Goal: Navigation & Orientation: Find specific page/section

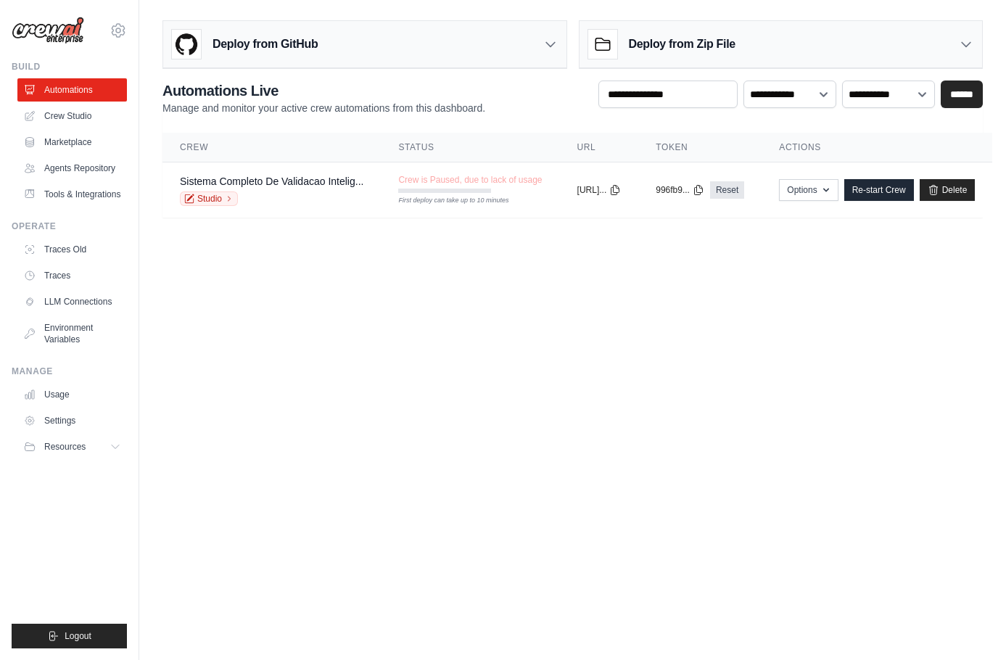
click at [304, 363] on body "[EMAIL_ADDRESS][DOMAIN_NAME] Settings Build Automations" at bounding box center [503, 330] width 1006 height 660
click at [67, 111] on link "Crew Studio" at bounding box center [73, 115] width 109 height 23
